Goal: Task Accomplishment & Management: Use online tool/utility

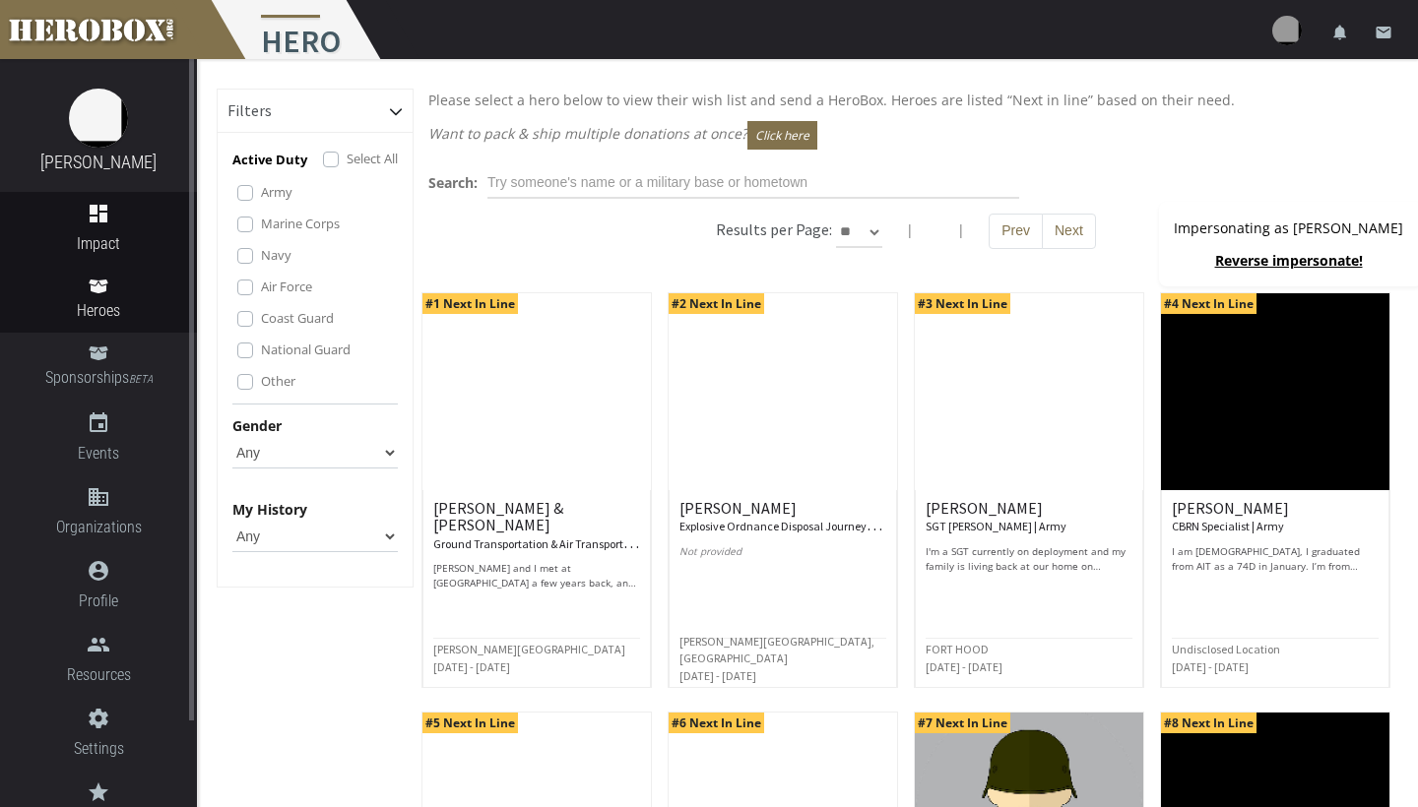
click at [107, 235] on span "Impact" at bounding box center [98, 243] width 197 height 25
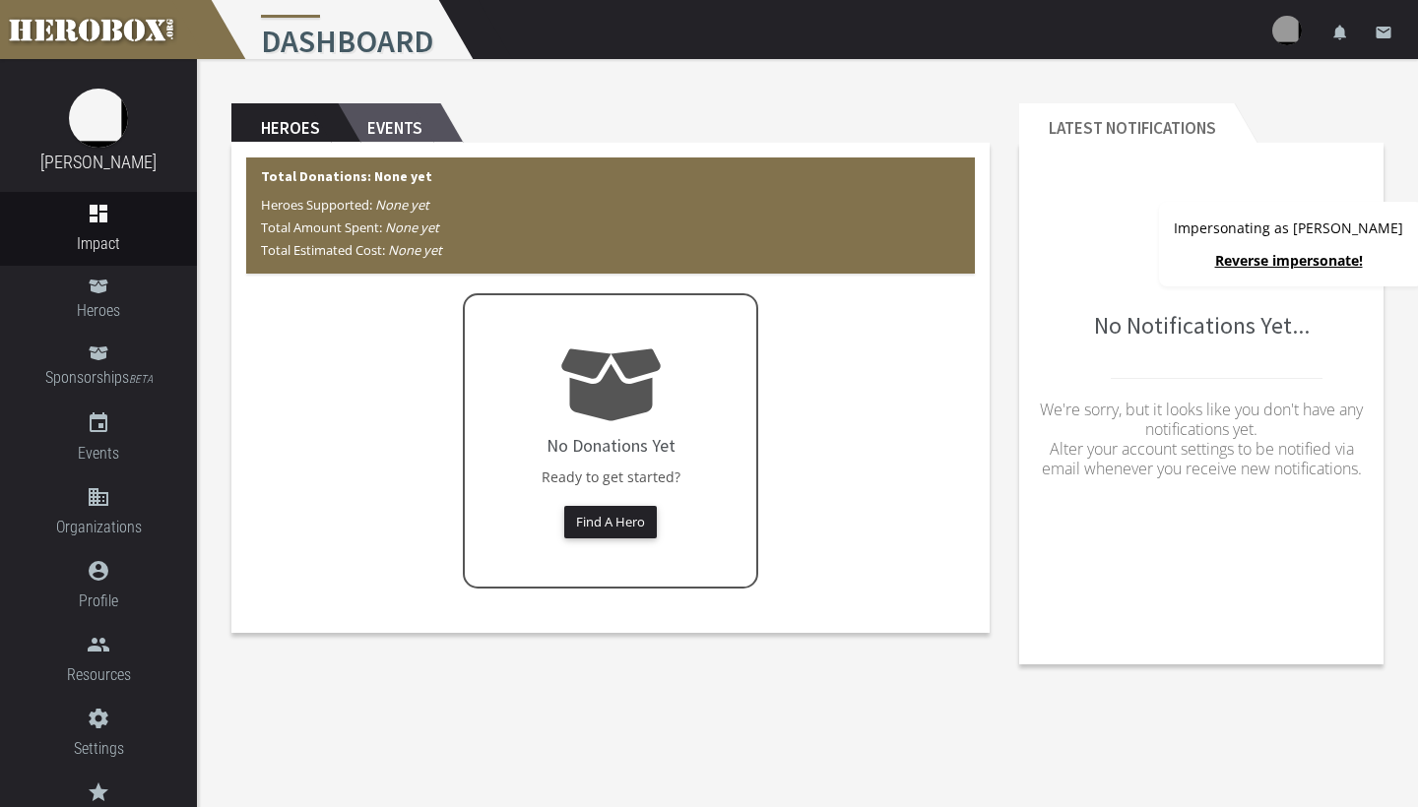
click at [384, 123] on h2 "Events" at bounding box center [389, 122] width 102 height 39
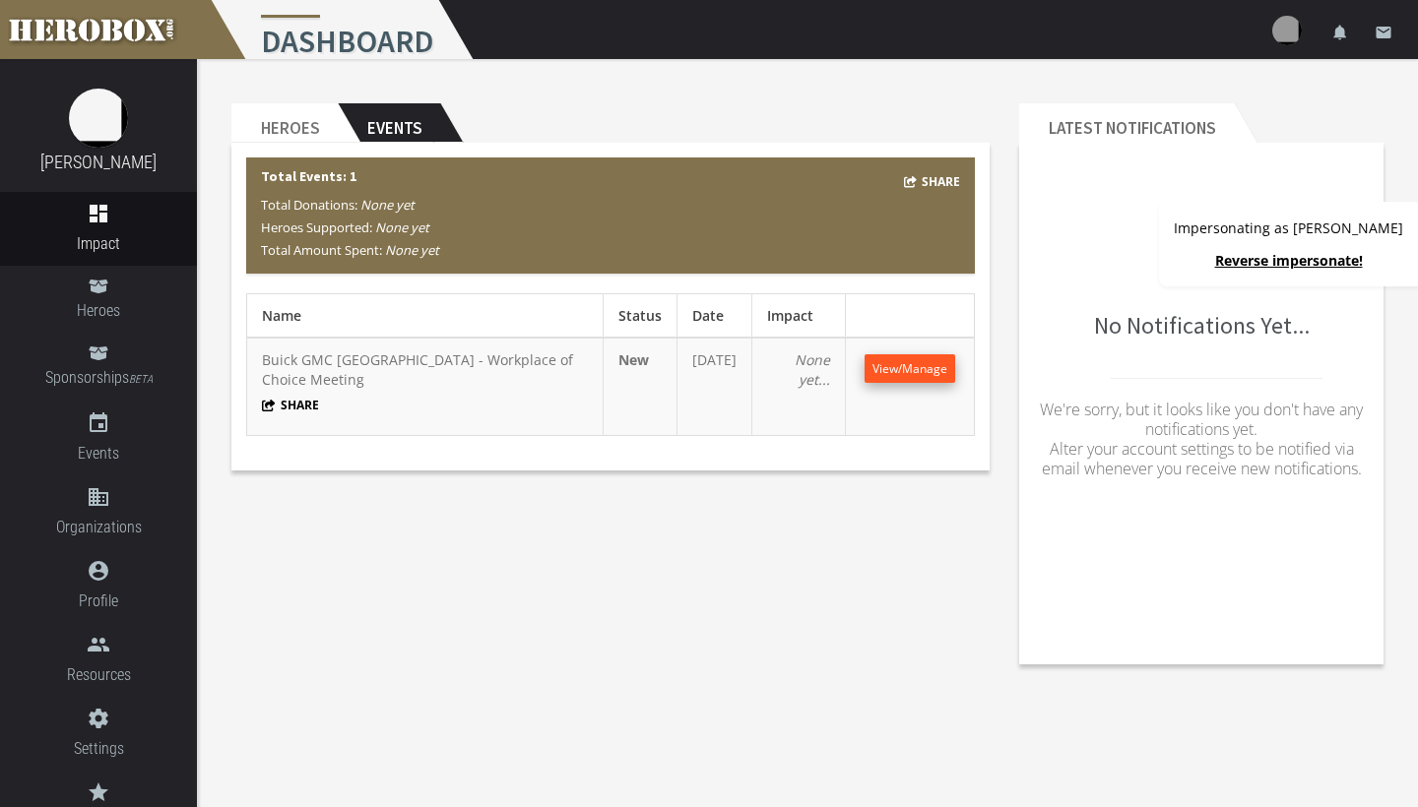
click at [894, 360] on span "View/Manage" at bounding box center [909, 368] width 75 height 17
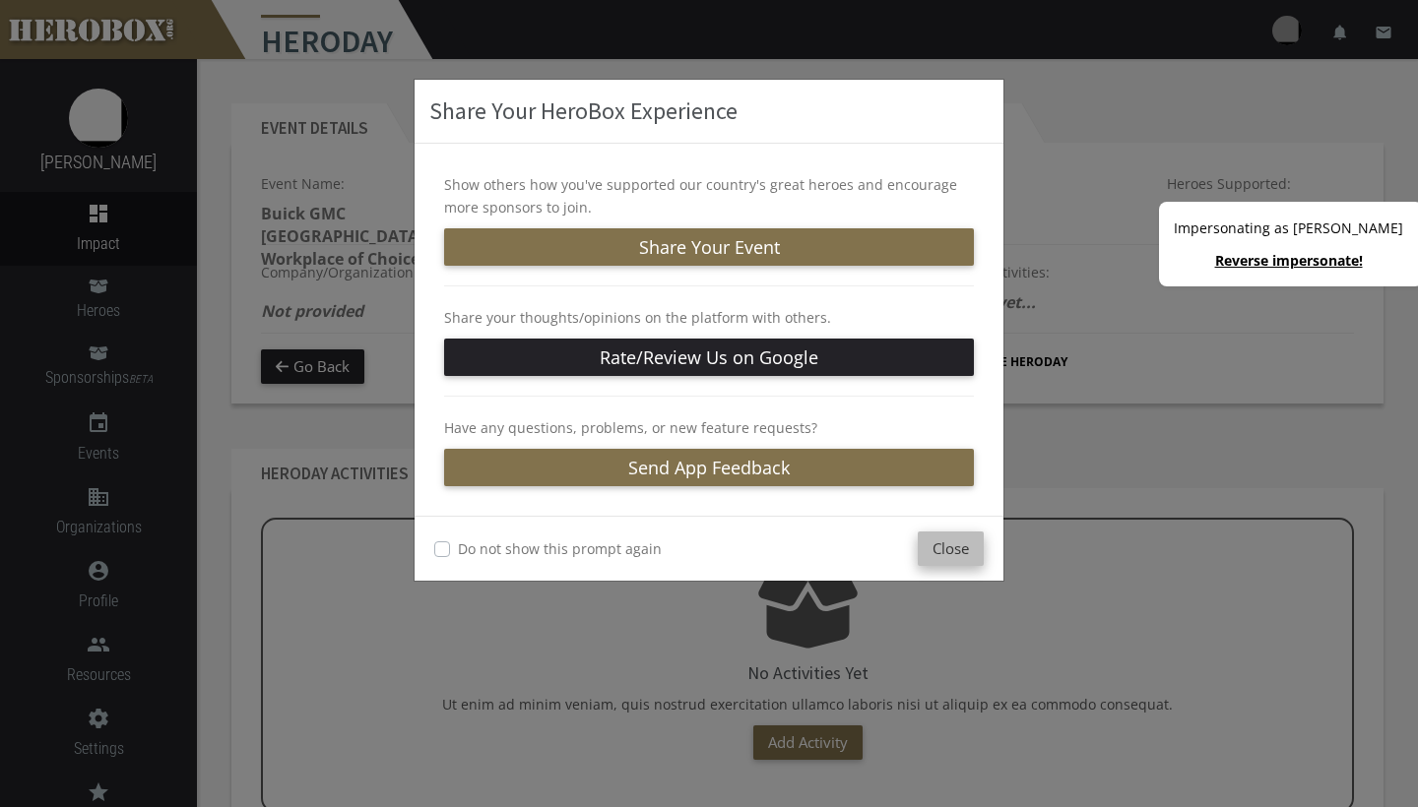
click at [955, 548] on button "Close" at bounding box center [951, 549] width 66 height 34
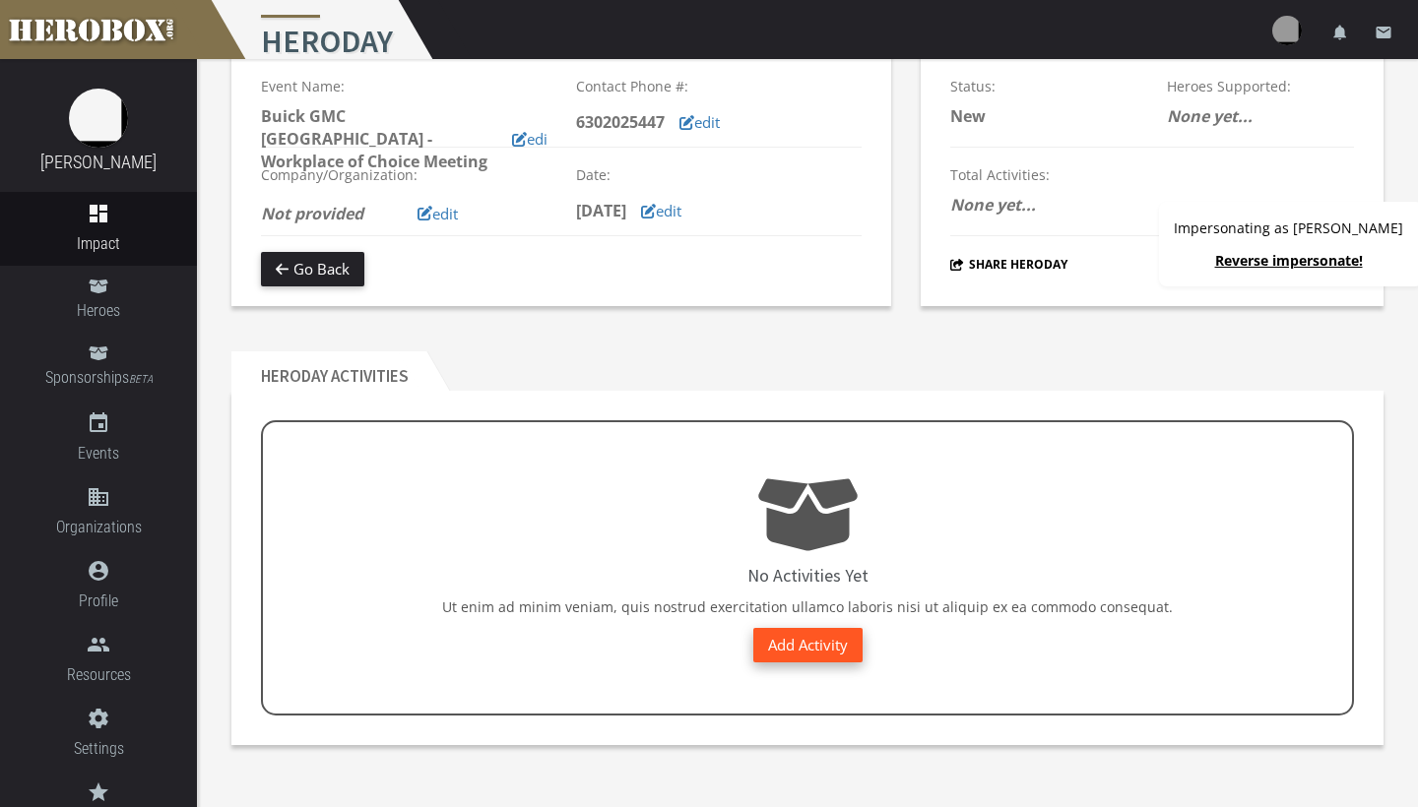
scroll to position [97, 0]
click at [802, 635] on link "Add Activity" at bounding box center [807, 645] width 109 height 34
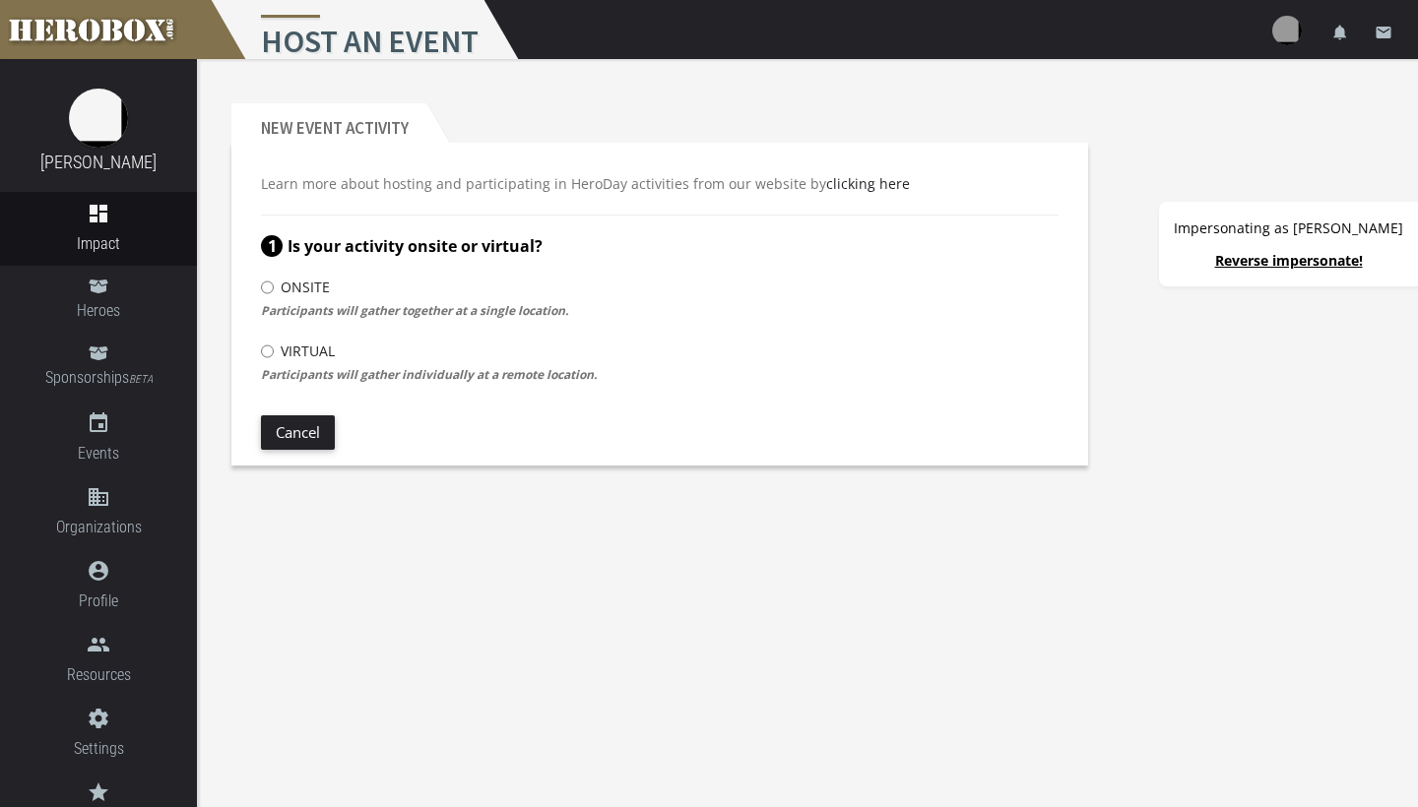
click at [270, 287] on input "Onsite" at bounding box center [267, 288] width 13 height 32
radio input "****"
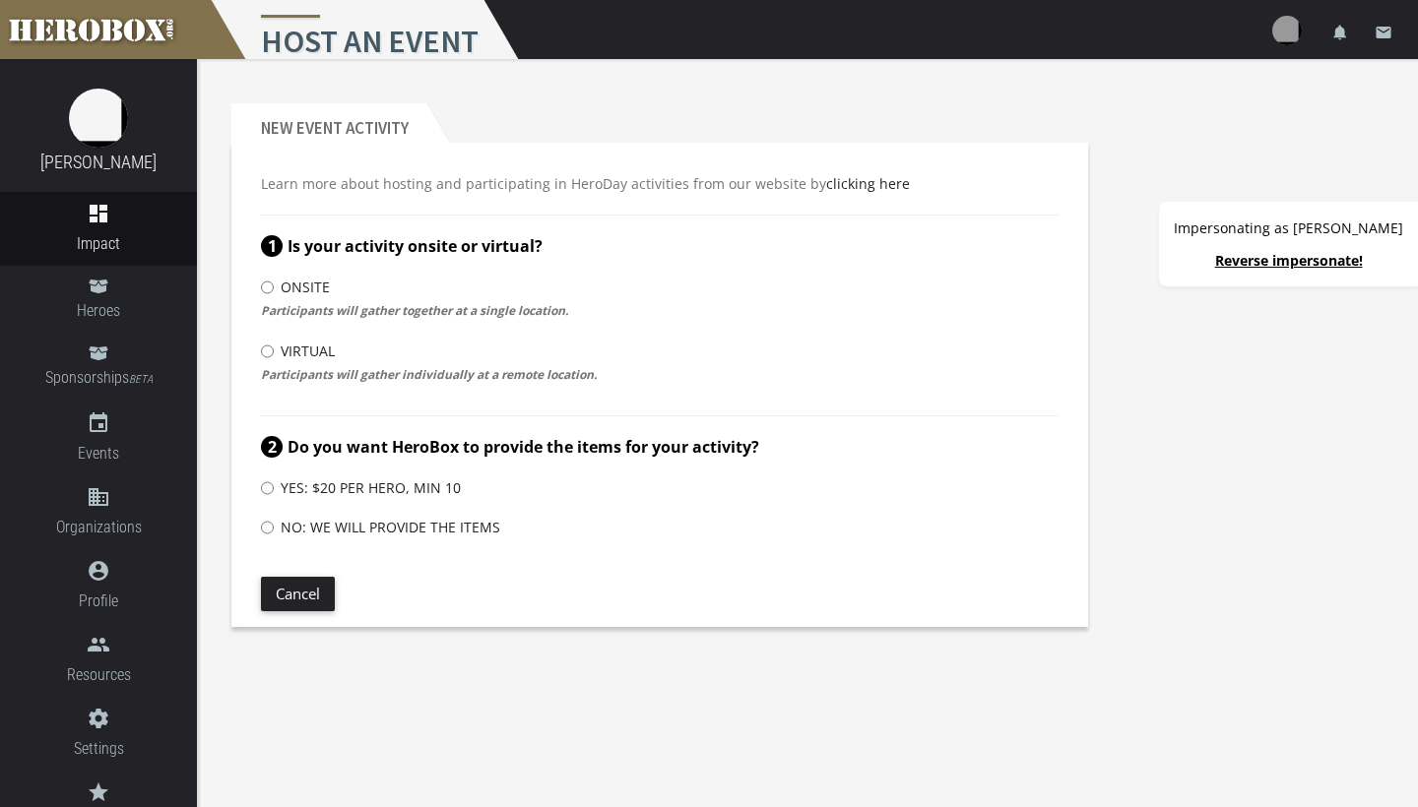
click at [272, 487] on input "Yes: $20 per hero, Min 10" at bounding box center [267, 489] width 13 height 32
radio input "****"
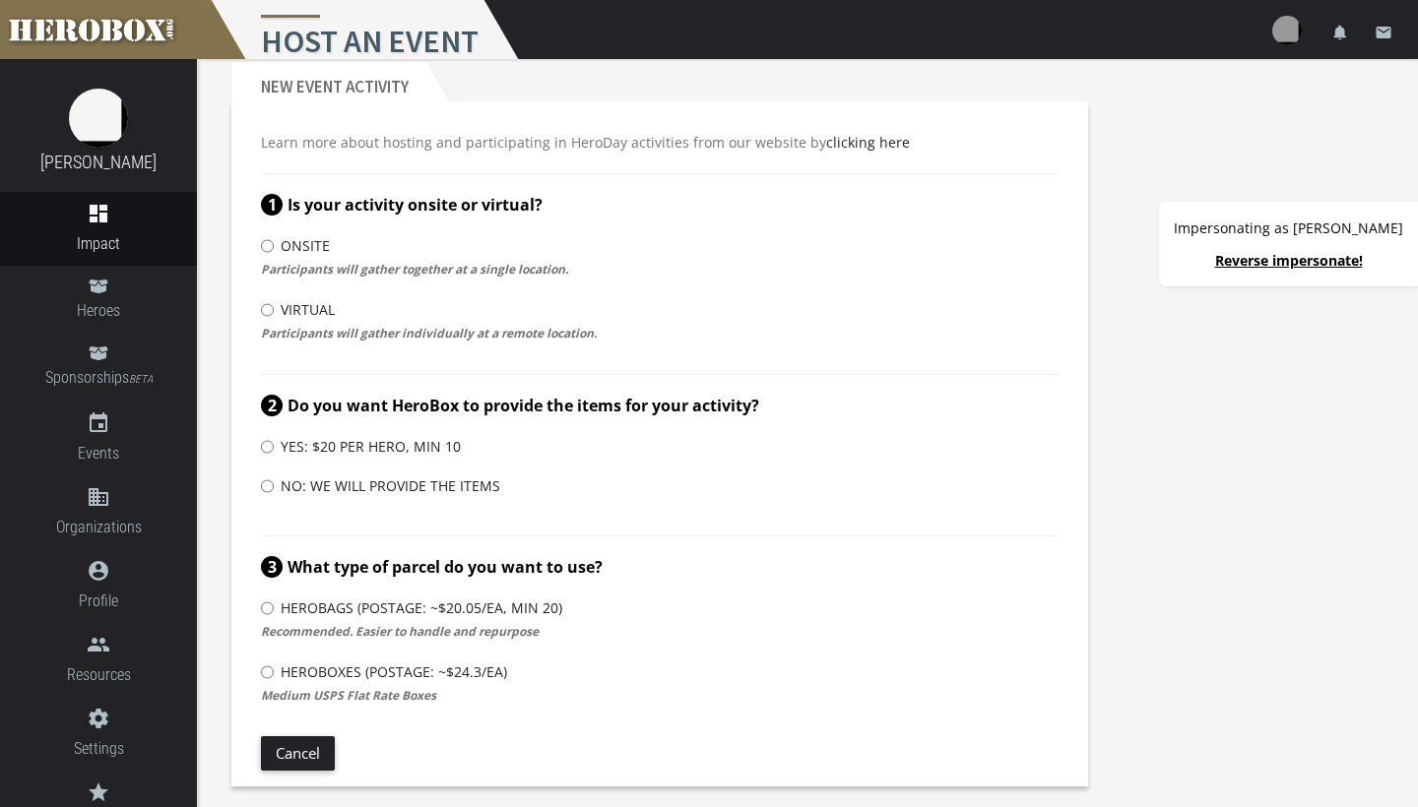
scroll to position [41, 0]
click at [267, 671] on input "HeroBoxes (Postage: ~$24.3/ea)" at bounding box center [267, 673] width 13 height 32
radio input "****"
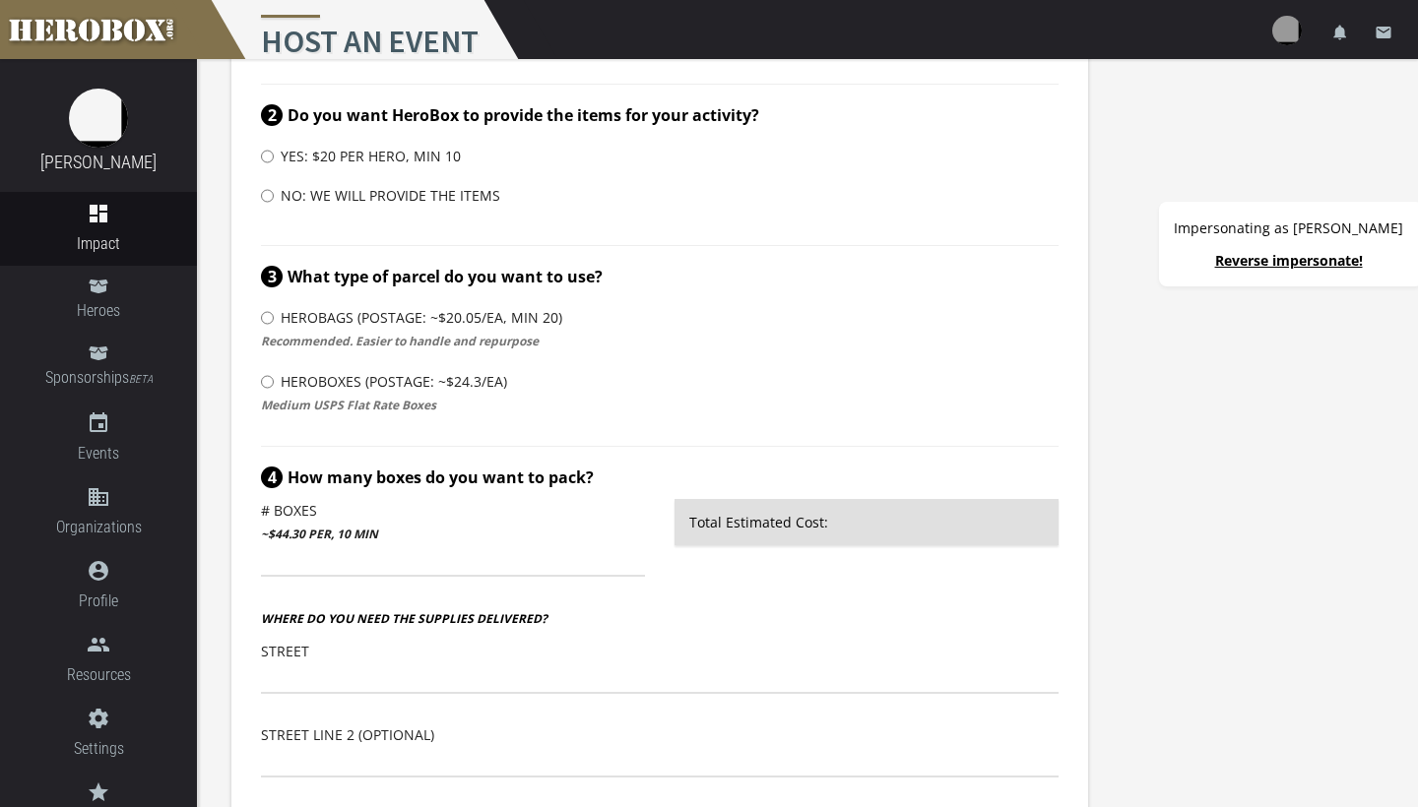
scroll to position [344, 0]
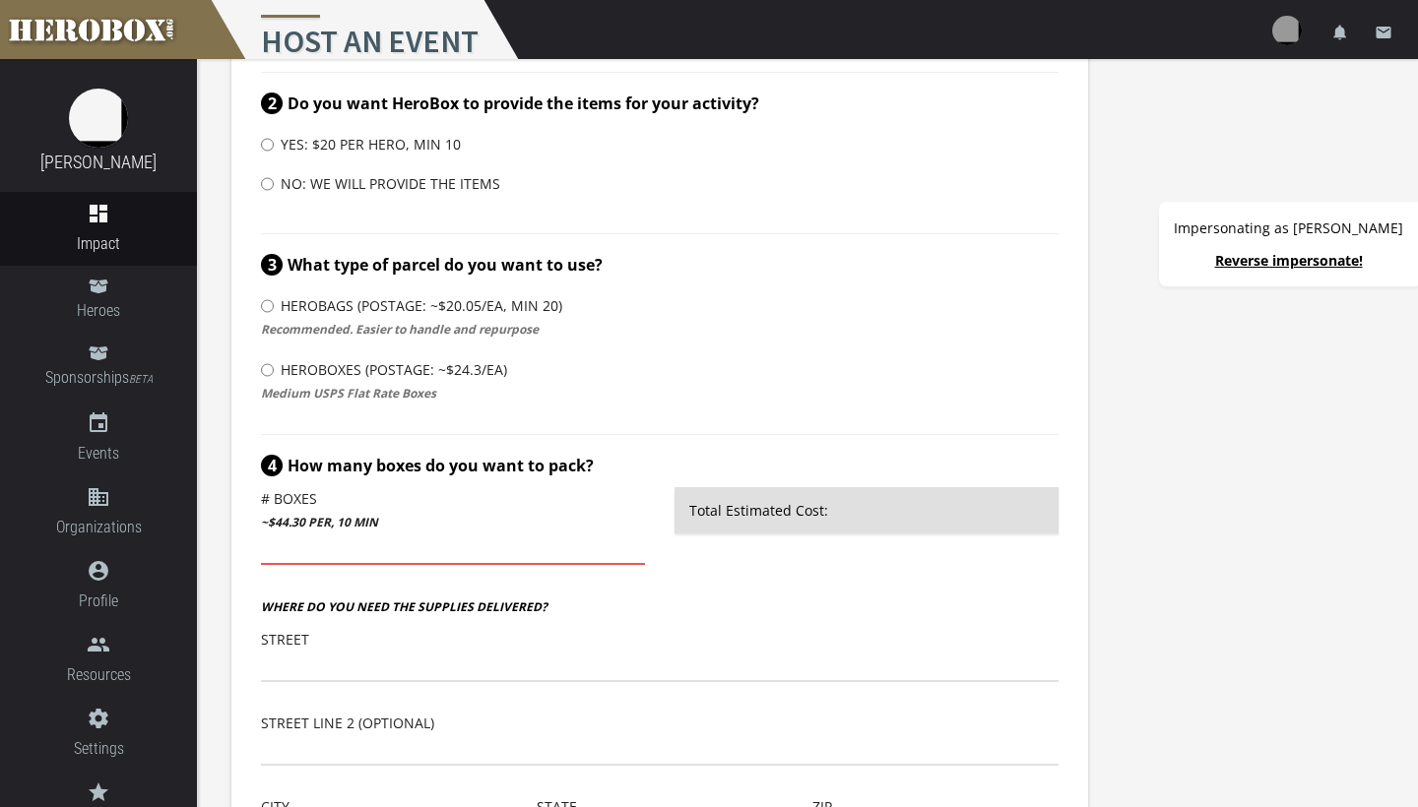
click at [380, 553] on input "number" at bounding box center [453, 550] width 384 height 32
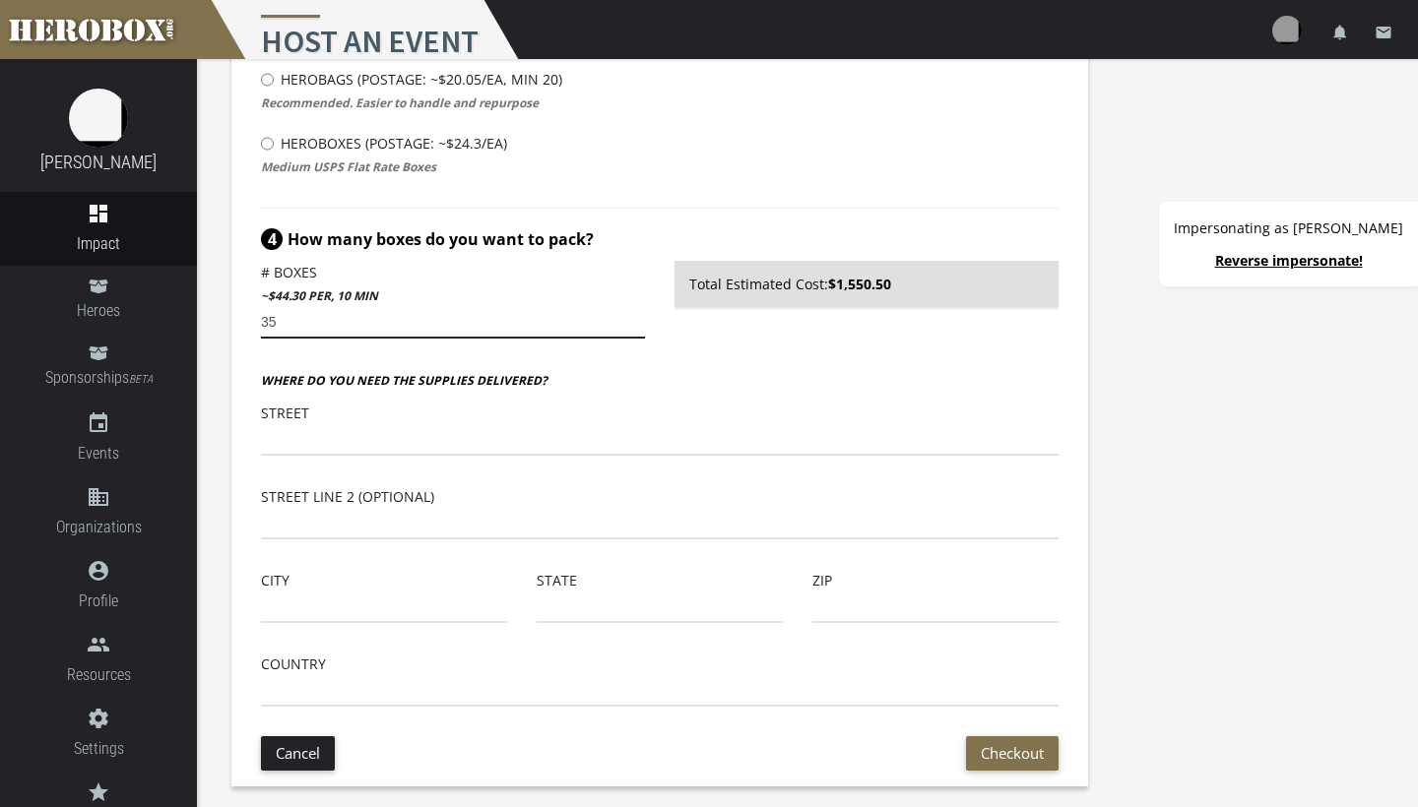
scroll to position [570, 0]
type input "35"
click at [1274, 260] on link "Reverse impersonate!" at bounding box center [1289, 260] width 148 height 19
